Goal: Find specific page/section

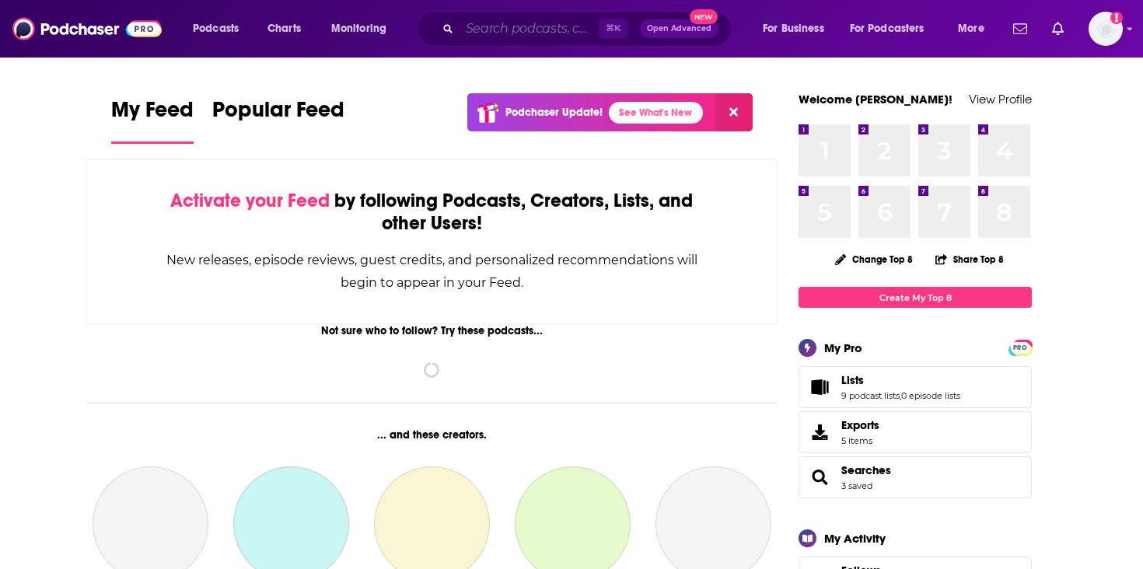
click at [468, 25] on input "Search podcasts, credits, & more..." at bounding box center [529, 28] width 139 height 25
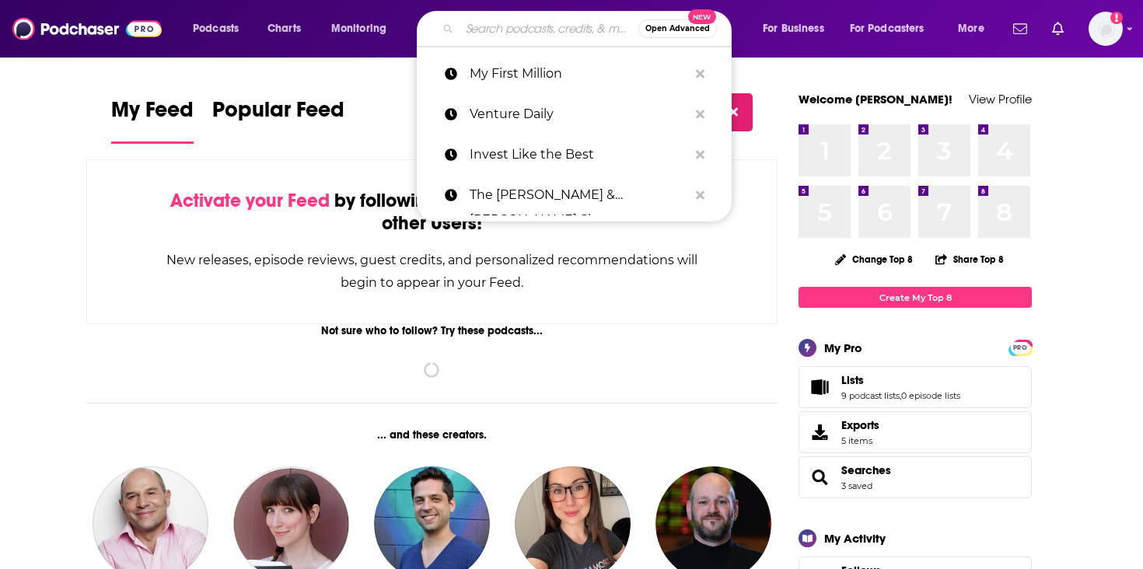
paste input "EFT Podcast"
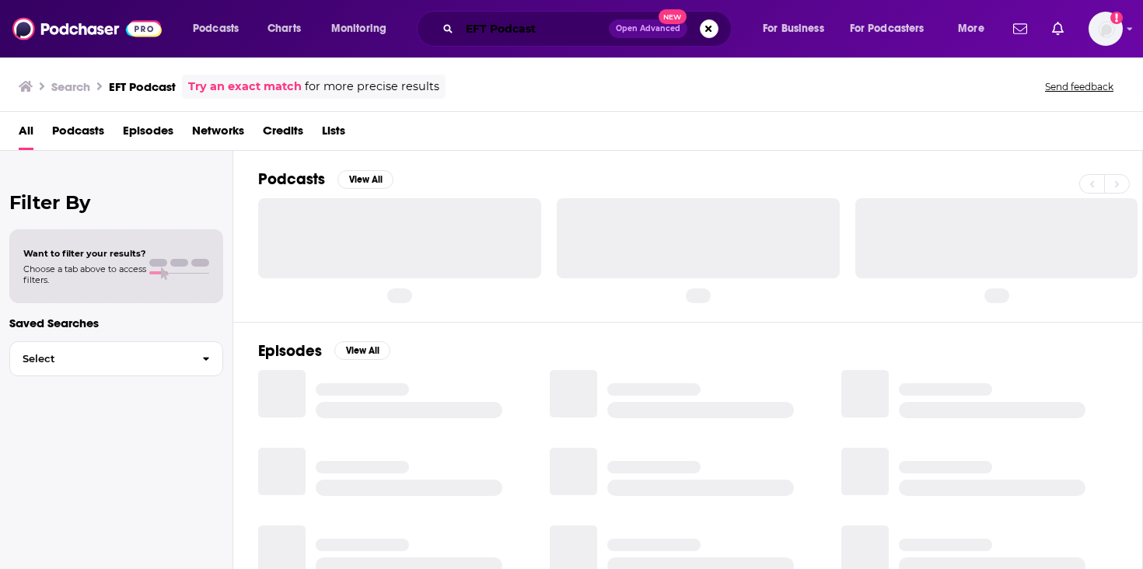
click at [471, 31] on input "EFT Podcast" at bounding box center [534, 28] width 149 height 25
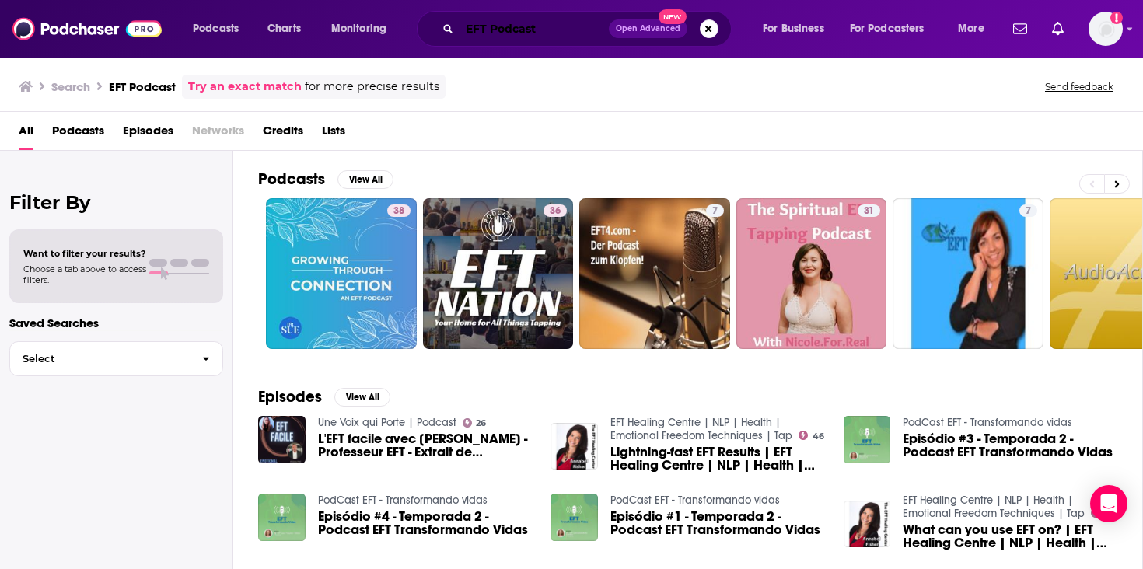
click at [472, 34] on input "EFT Podcast" at bounding box center [534, 28] width 149 height 25
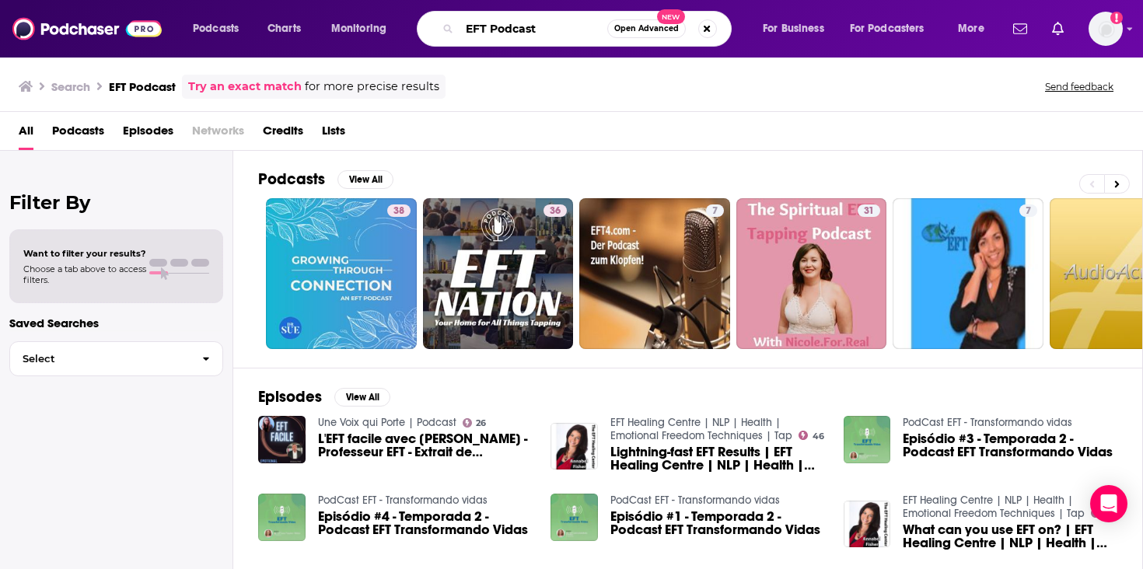
click at [472, 34] on input "EFT Podcast" at bounding box center [534, 28] width 148 height 25
paste input "dge For [DATE]"
type input "Edge For [DATE] Podcast"
